Goal: Information Seeking & Learning: Compare options

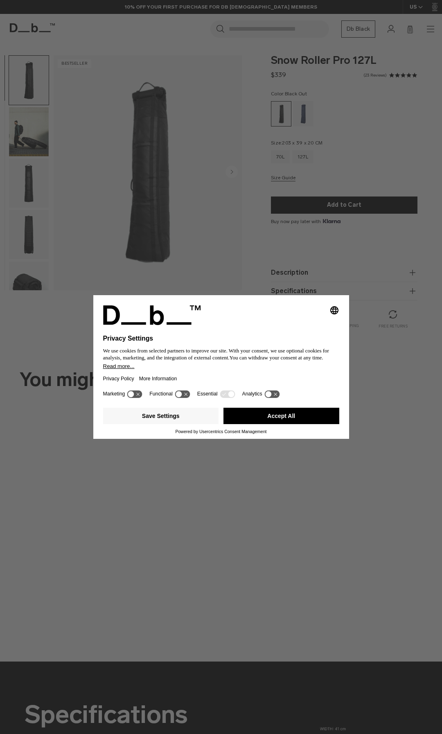
click at [12, 169] on div "Selecting an option will immediately change the language Privacy Settings We us…" at bounding box center [221, 367] width 442 height 734
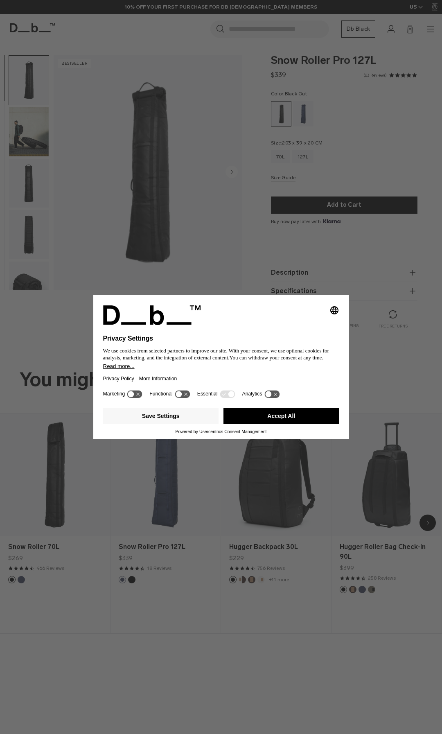
click at [254, 416] on button "Accept All" at bounding box center [281, 416] width 116 height 16
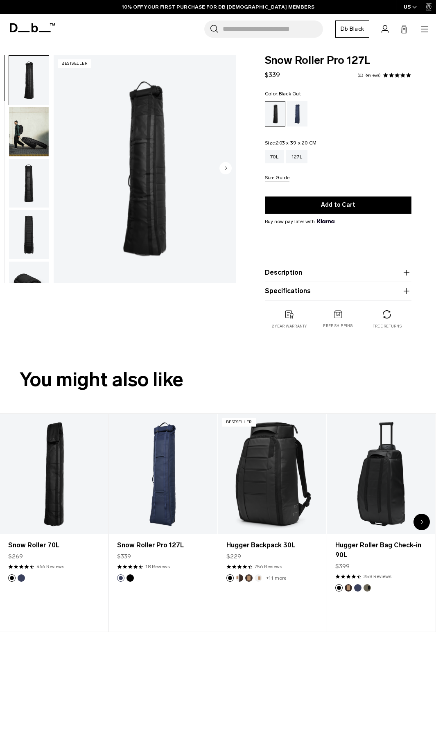
click at [42, 113] on img "button" at bounding box center [29, 131] width 40 height 49
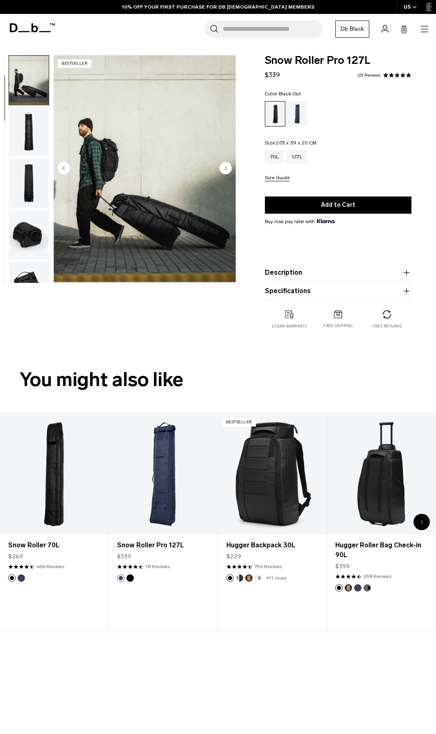
click at [228, 173] on circle "Next slide" at bounding box center [225, 168] width 12 height 12
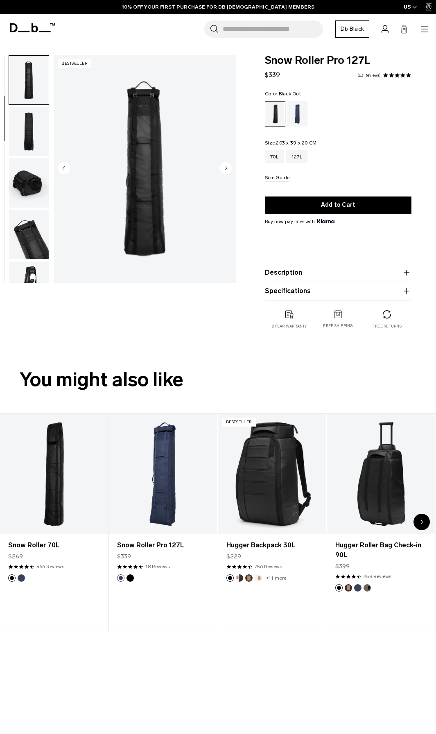
click at [228, 173] on circle "Next slide" at bounding box center [225, 168] width 12 height 12
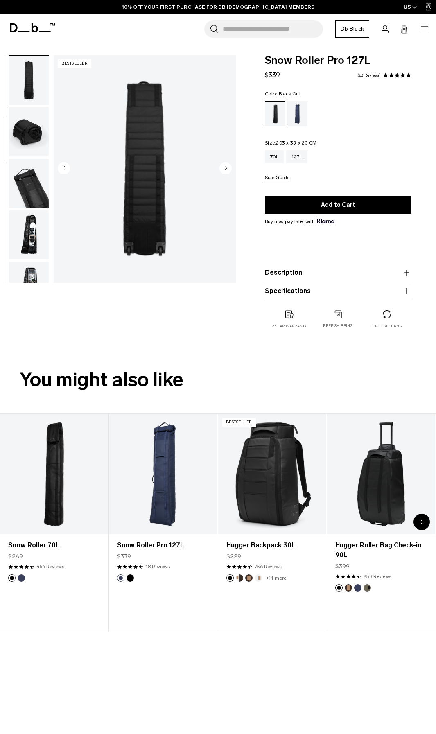
click at [228, 173] on circle "Next slide" at bounding box center [225, 168] width 12 height 12
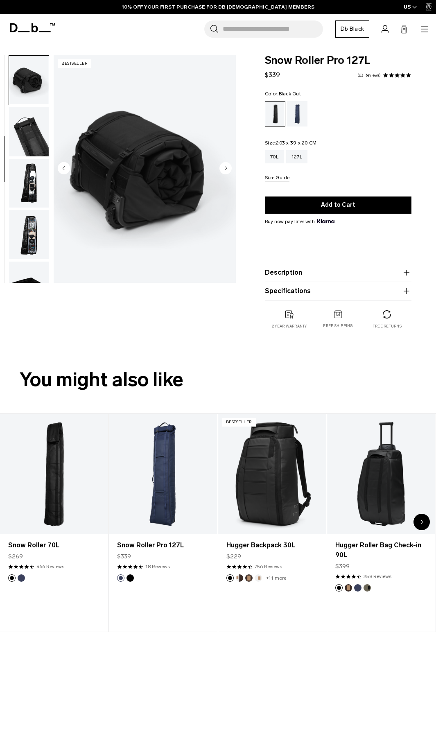
click at [228, 173] on circle "Next slide" at bounding box center [225, 168] width 12 height 12
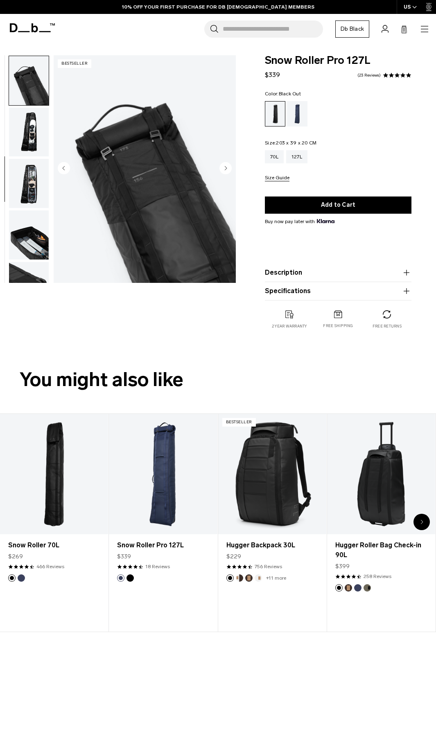
scroll to position [257, 0]
click at [228, 173] on circle "Next slide" at bounding box center [225, 168] width 12 height 12
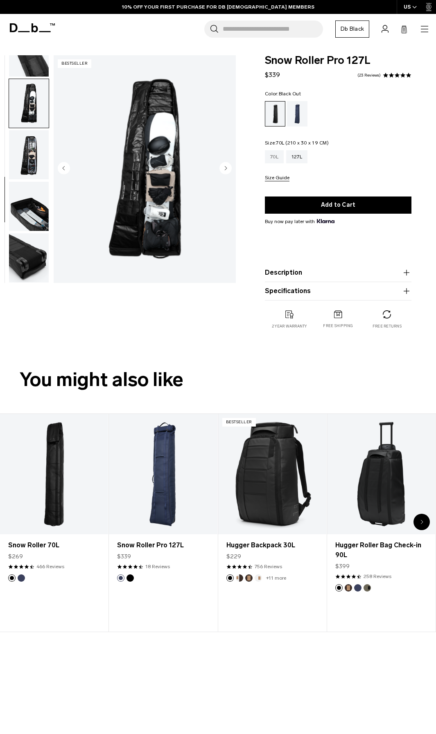
click at [270, 156] on div "70L" at bounding box center [274, 156] width 19 height 13
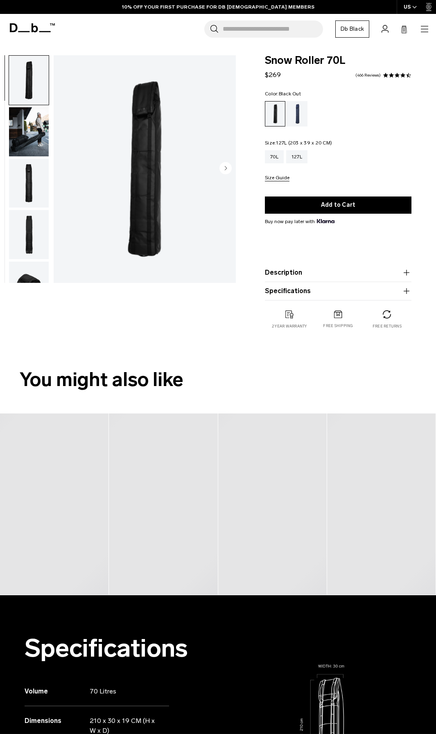
click at [301, 158] on div "127L" at bounding box center [296, 156] width 21 height 13
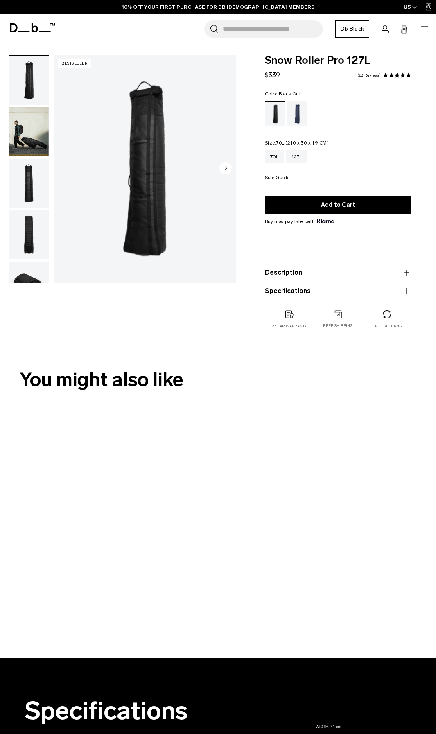
click at [275, 158] on div "70L" at bounding box center [274, 156] width 19 height 13
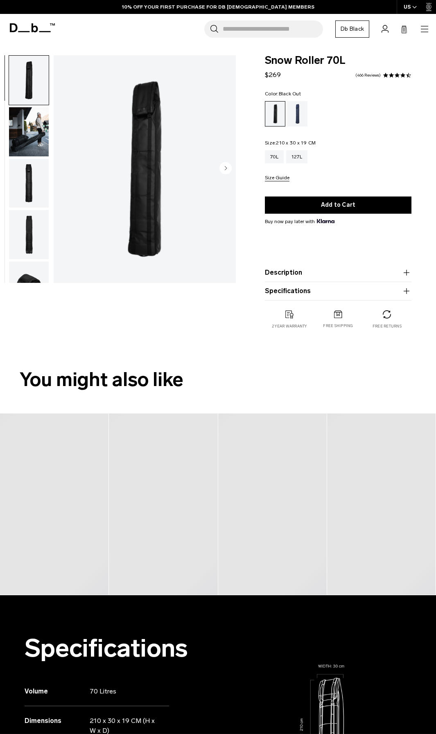
click at [232, 173] on img "1 / 8" at bounding box center [145, 169] width 182 height 228
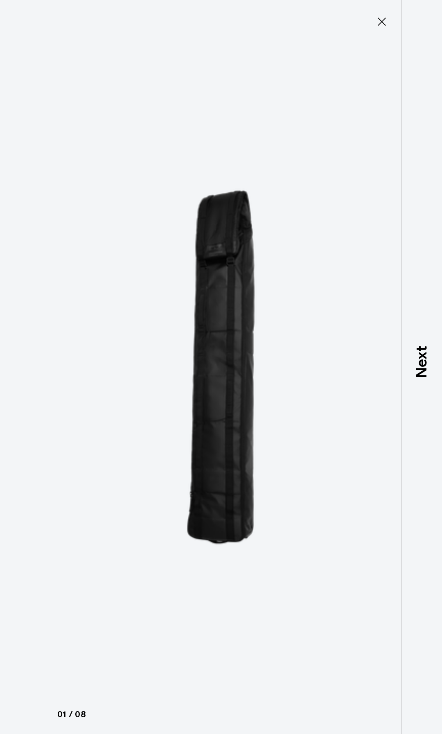
type button "Close"
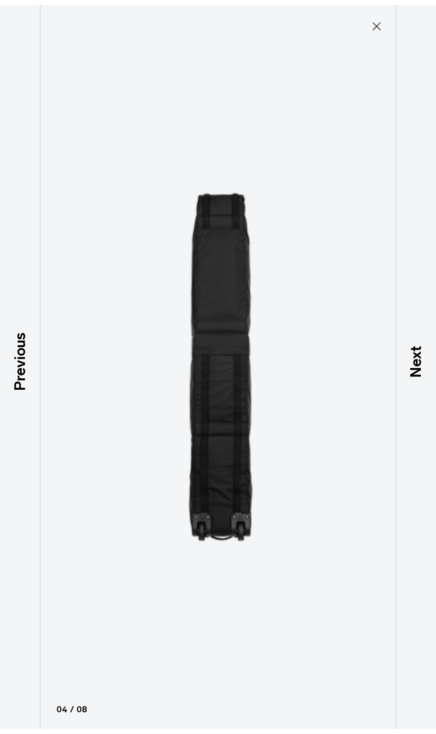
scroll to position [154, 0]
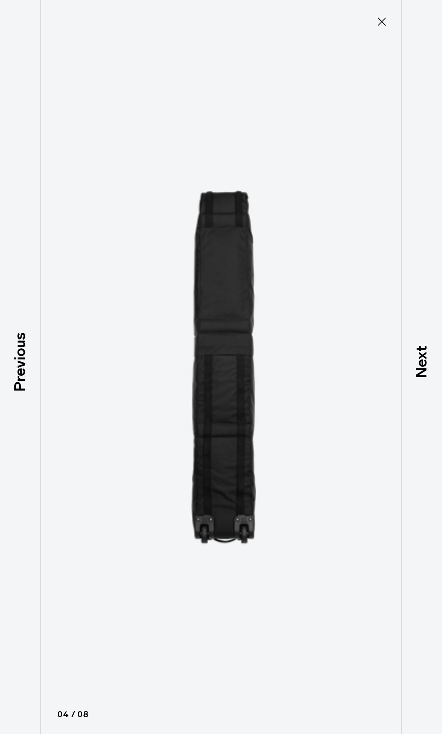
click at [387, 27] on icon at bounding box center [381, 21] width 13 height 13
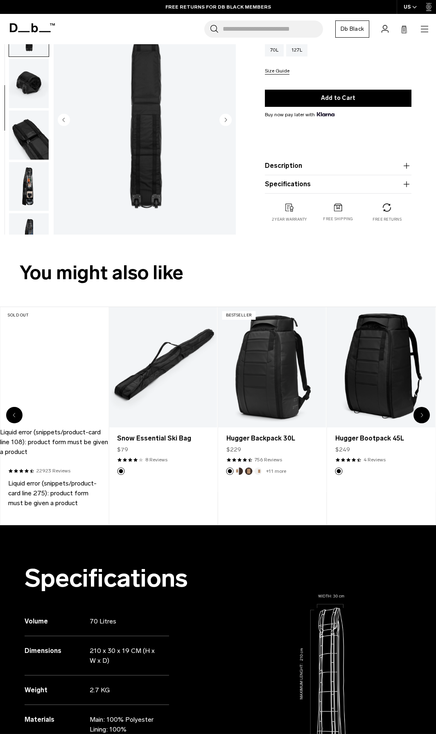
scroll to position [123, 0]
